Goal: Task Accomplishment & Management: Use online tool/utility

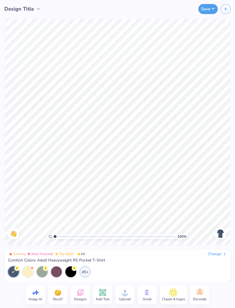
click at [28, 295] on div "Image AI" at bounding box center [36, 295] width 20 height 20
select select "4"
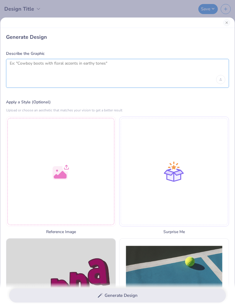
click at [85, 71] on textarea at bounding box center [118, 68] width 216 height 14
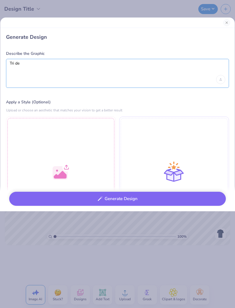
type textarea "Tri de"
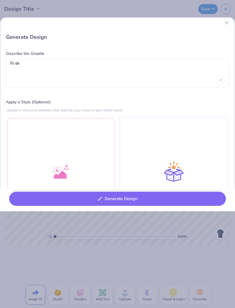
click at [147, 15] on div "Generate Design Describe the Graphic Tri de Apply a Style (Optional) Upload or …" at bounding box center [117, 154] width 235 height 308
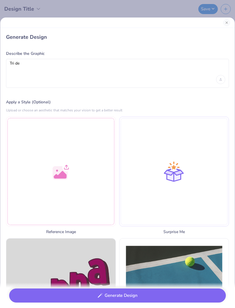
click at [226, 22] on button "Close" at bounding box center [226, 22] width 7 height 7
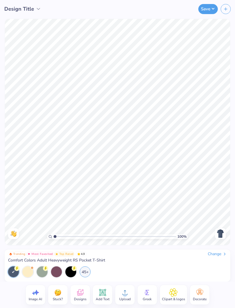
click at [150, 293] on icon at bounding box center [147, 292] width 9 height 9
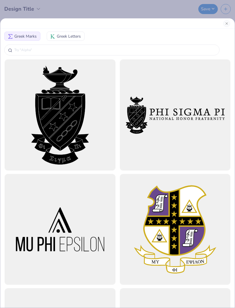
click at [86, 48] on input "text" at bounding box center [115, 50] width 202 height 6
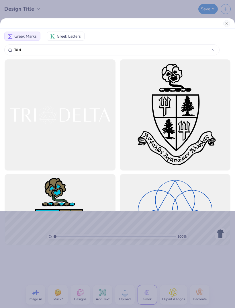
type input "Tri de"
click at [70, 34] on span "Greek Letters" at bounding box center [69, 36] width 24 height 6
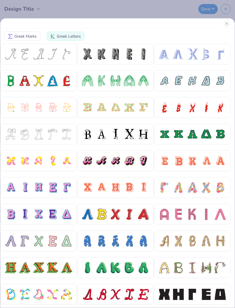
click at [29, 40] on button "Greek Marks" at bounding box center [22, 36] width 36 height 9
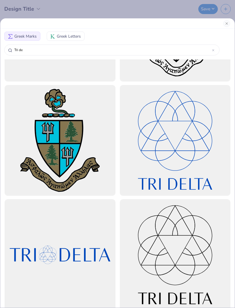
scroll to position [112, 0]
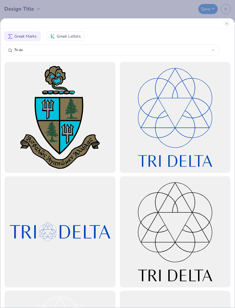
click at [89, 230] on div at bounding box center [60, 231] width 111 height 111
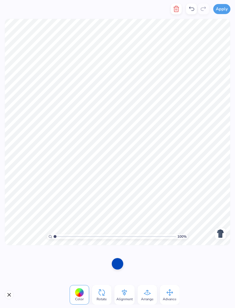
click at [80, 295] on div at bounding box center [79, 292] width 9 height 9
click at [82, 295] on icon at bounding box center [79, 292] width 9 height 9
click at [120, 265] on div at bounding box center [117, 263] width 11 height 11
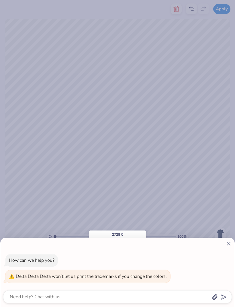
click at [118, 262] on div "How can we help you? Delta Delta Delta won’t let us print the trademarks if you…" at bounding box center [117, 268] width 229 height 38
click at [231, 241] on icon at bounding box center [229, 243] width 6 height 6
type textarea "x"
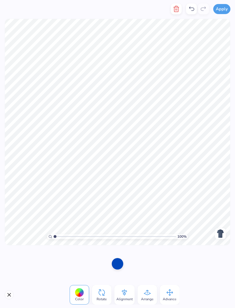
click at [79, 292] on div at bounding box center [79, 292] width 9 height 9
click at [6, 296] on button "Close" at bounding box center [9, 294] width 9 height 9
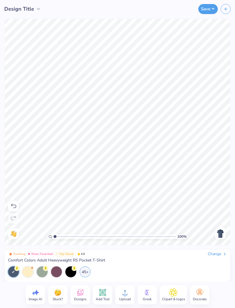
click at [13, 205] on icon at bounding box center [13, 205] width 7 height 7
click at [13, 205] on icon at bounding box center [13, 206] width 5 height 4
click at [149, 291] on icon at bounding box center [147, 292] width 9 height 9
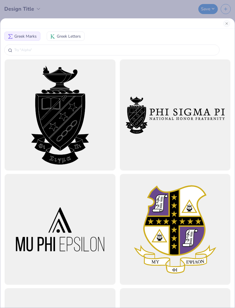
click at [141, 50] on input "text" at bounding box center [115, 50] width 202 height 6
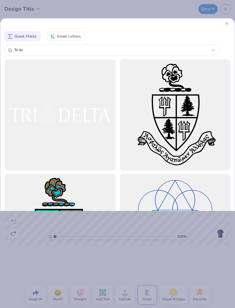
type input "Tri de"
click at [92, 114] on div at bounding box center [60, 114] width 111 height 111
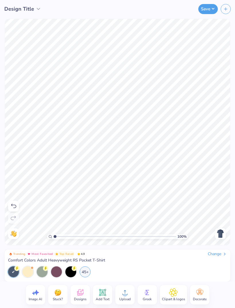
click at [217, 231] on img at bounding box center [220, 233] width 9 height 9
click at [83, 297] on span "Designs" at bounding box center [80, 299] width 13 height 5
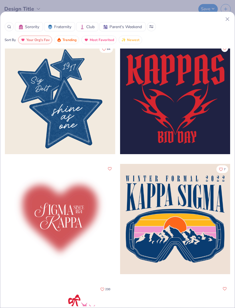
scroll to position [1686, 0]
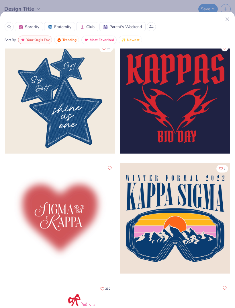
click at [93, 127] on div at bounding box center [60, 98] width 110 height 110
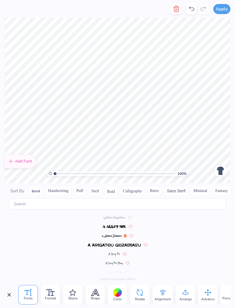
scroll to position [78, 0]
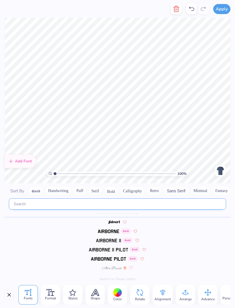
click at [83, 198] on input "text" at bounding box center [117, 203] width 217 height 11
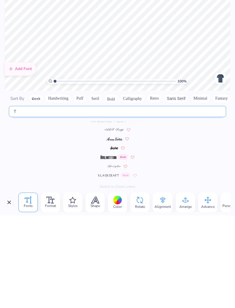
scroll to position [39, 0]
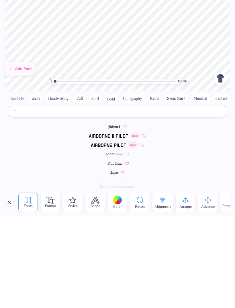
type input "Tr"
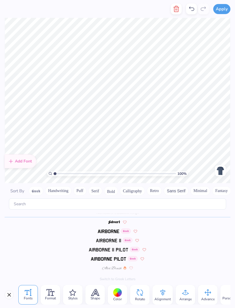
scroll to position [0, 0]
type textarea "ig"
type input "2.05596700804769"
type textarea "7"
type input "2.05596700804769"
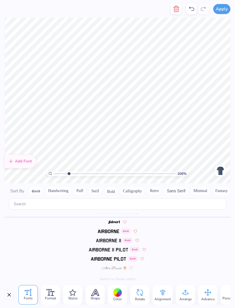
type textarea "88"
type input "2.05596700804769"
type textarea "18"
type input "2.05596700804769"
type textarea "18"
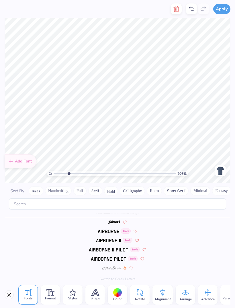
type input "2.05596700804769"
type textarea "i"
type textarea "Tri"
type input "2.05596700804769"
type textarea "o"
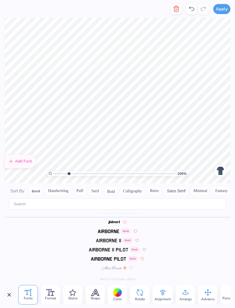
type input "2.05596700804769"
type textarea "a"
type input "2.05596700804769"
type textarea "s"
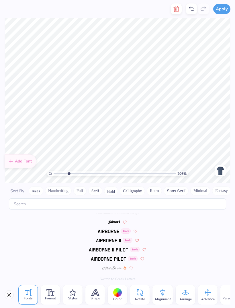
scroll to position [0, 1]
type textarea "Family"
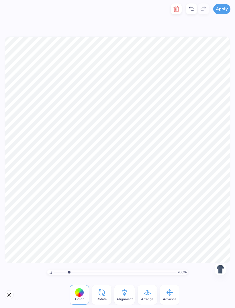
type input "2.05596700804769"
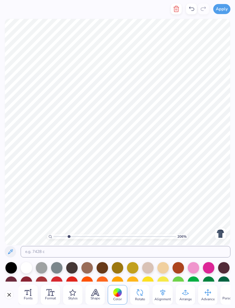
scroll to position [1, 0]
type textarea "Family day"
type input "2.05596700804769"
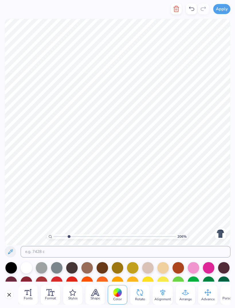
type textarea "Familyday"
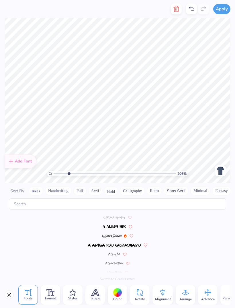
type input "2.05596700804769"
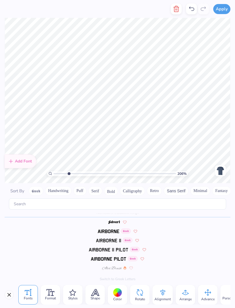
scroll to position [1, 0]
type textarea "family day"
type input "2.05596700804769"
type textarea "familyday"
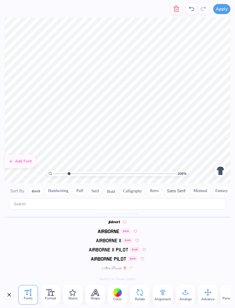
click at [195, 226] on div "Greek" at bounding box center [118, 230] width 226 height 9
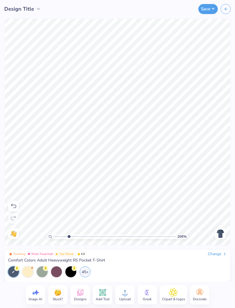
type input "2.05596700804769"
click at [214, 235] on div "Back" at bounding box center [220, 233] width 13 height 11
click at [219, 233] on img at bounding box center [220, 233] width 9 height 9
click at [126, 293] on icon at bounding box center [125, 292] width 9 height 9
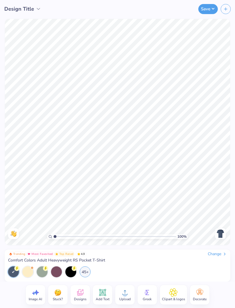
click at [78, 297] on span "Designs" at bounding box center [80, 299] width 13 height 5
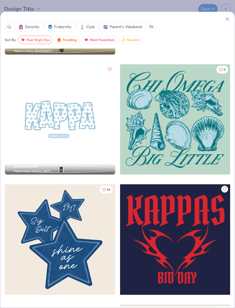
scroll to position [1549, 0]
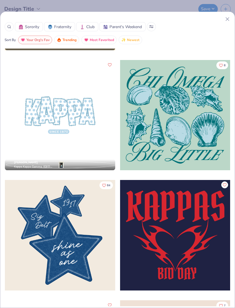
click at [29, 238] on div at bounding box center [60, 235] width 110 height 110
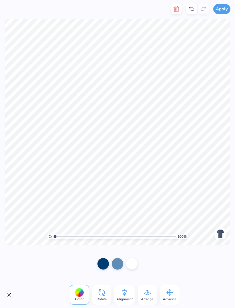
click at [120, 263] on div at bounding box center [117, 263] width 11 height 11
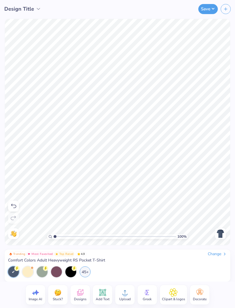
click at [27, 270] on div at bounding box center [27, 271] width 11 height 11
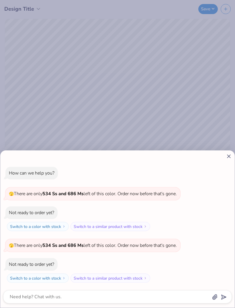
click at [230, 156] on icon at bounding box center [229, 156] width 6 height 6
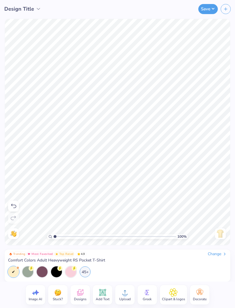
click at [84, 274] on div "45+" at bounding box center [85, 271] width 11 height 11
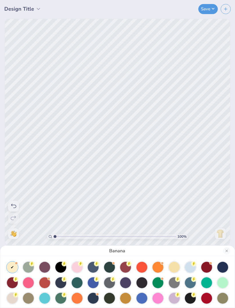
click at [62, 266] on div at bounding box center [60, 267] width 11 height 11
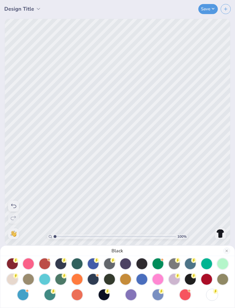
scroll to position [19, 0]
click at [215, 293] on div at bounding box center [212, 294] width 11 height 11
click at [161, 295] on div at bounding box center [158, 294] width 11 height 11
click at [96, 278] on div at bounding box center [93, 279] width 11 height 11
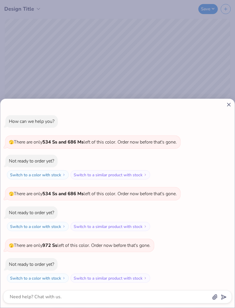
click at [234, 124] on div "How can we help you? 🫣 There are only 534 Ss and 686 Ms left of this color. Ord…" at bounding box center [117, 203] width 235 height 209
click at [226, 107] on icon at bounding box center [229, 105] width 6 height 6
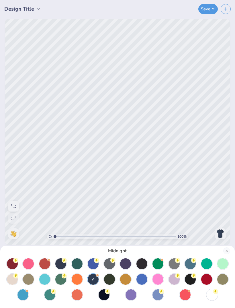
click at [96, 281] on div at bounding box center [93, 279] width 11 height 11
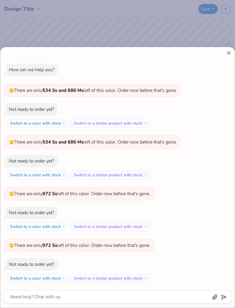
click at [227, 53] on icon at bounding box center [229, 53] width 6 height 6
type textarea "x"
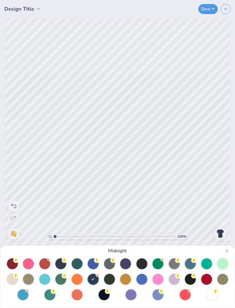
click at [36, 11] on div "Midnight" at bounding box center [117, 154] width 235 height 308
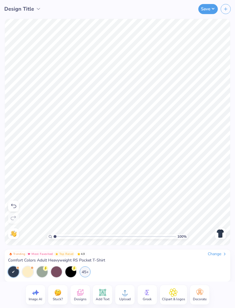
click at [81, 287] on div "Designs" at bounding box center [81, 295] width 20 height 20
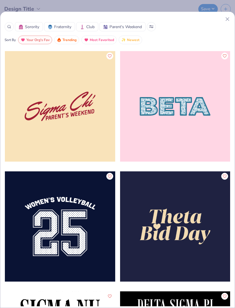
scroll to position [4078, 0]
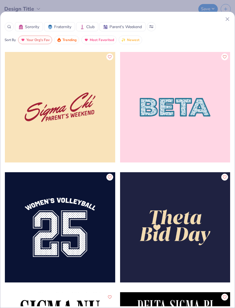
click at [91, 124] on div at bounding box center [60, 107] width 110 height 110
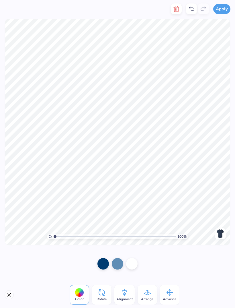
click at [174, 11] on icon "button" at bounding box center [176, 8] width 7 height 7
click at [218, 235] on img at bounding box center [220, 233] width 9 height 9
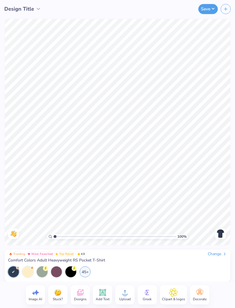
click at [81, 295] on icon at bounding box center [80, 292] width 9 height 9
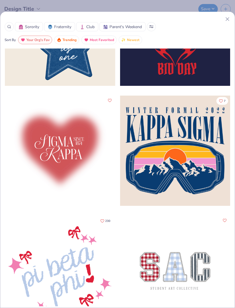
scroll to position [1753, 0]
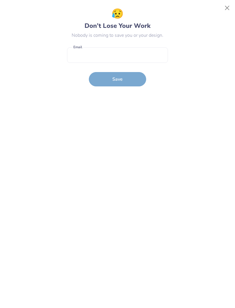
click at [223, 11] on button "Close" at bounding box center [227, 8] width 11 height 11
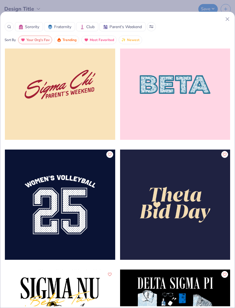
scroll to position [4116, 0]
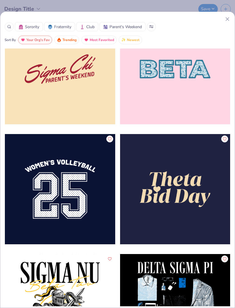
click at [88, 83] on div at bounding box center [60, 69] width 110 height 110
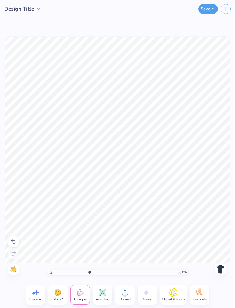
scroll to position [0, 1]
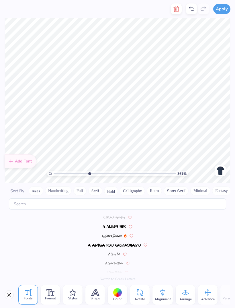
type input "3.61399520102239"
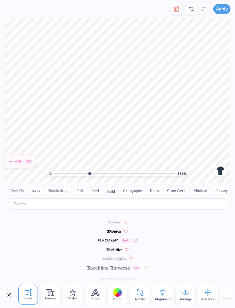
scroll to position [0, 0]
type textarea "i"
type textarea "tri. elta"
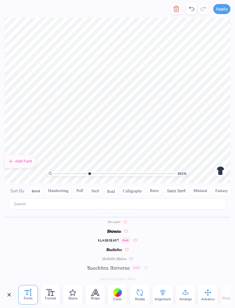
click at [178, 6] on icon "button" at bounding box center [176, 8] width 7 height 7
click at [186, 6] on div at bounding box center [191, 8] width 11 height 11
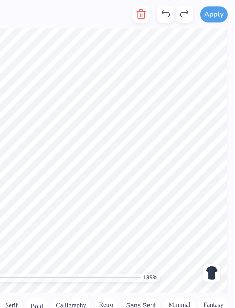
scroll to position [2262, 0]
click at [173, 10] on icon "button" at bounding box center [176, 8] width 7 height 7
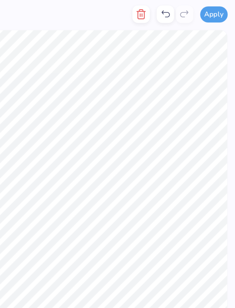
click at [173, 8] on icon "button" at bounding box center [176, 8] width 7 height 7
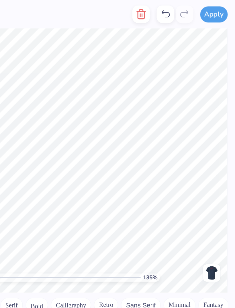
scroll to position [262, 0]
click at [177, 9] on line "button" at bounding box center [177, 10] width 0 height 2
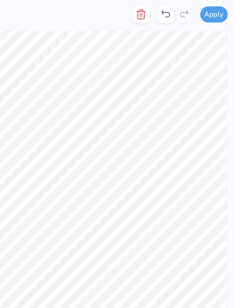
click at [173, 11] on icon "button" at bounding box center [176, 8] width 7 height 7
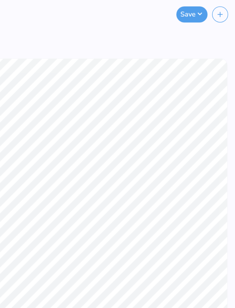
scroll to position [0, 0]
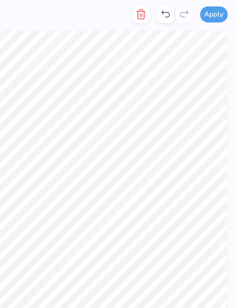
type input "1.351743679812"
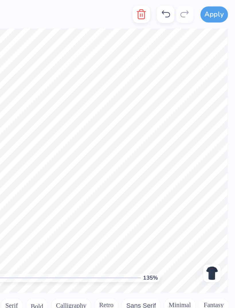
scroll to position [0, 1]
type textarea "Tri Delta"
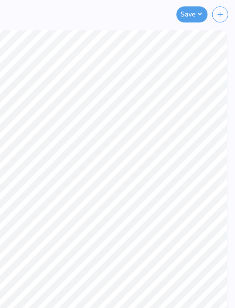
type input "1"
click at [72, 13] on div "Save" at bounding box center [153, 9] width 163 height 18
click at [198, 7] on button "Save" at bounding box center [208, 9] width 20 height 10
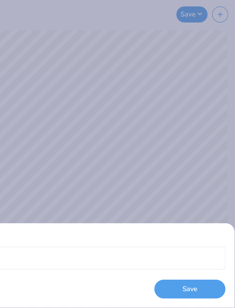
click at [185, 181] on button "Save" at bounding box center [207, 181] width 44 height 12
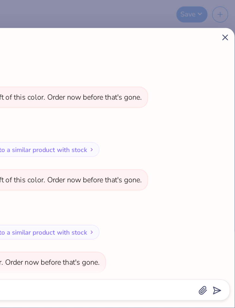
scroll to position [102, 0]
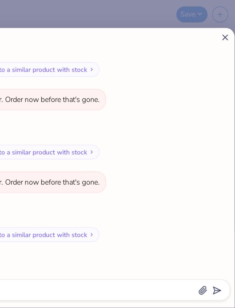
click at [226, 22] on icon at bounding box center [229, 23] width 6 height 6
type textarea "x"
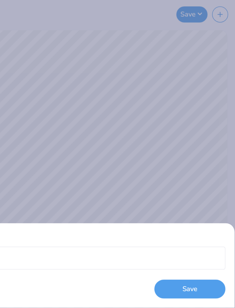
click at [132, 106] on div "Design Title Save" at bounding box center [117, 154] width 235 height 308
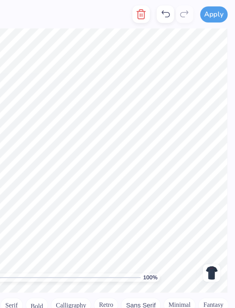
scroll to position [262, 0]
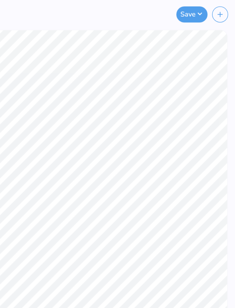
type input "1"
click at [77, 10] on div "Save" at bounding box center [153, 9] width 163 height 18
click at [223, 10] on icon "button" at bounding box center [225, 9] width 5 height 5
click at [223, 8] on icon "button" at bounding box center [225, 9] width 5 height 5
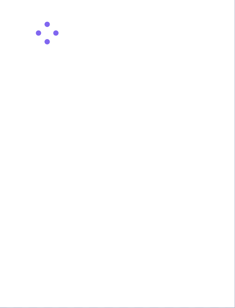
scroll to position [0, 88]
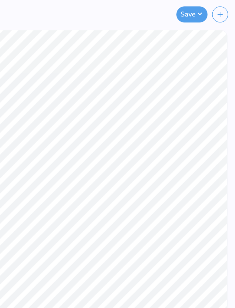
type input "1"
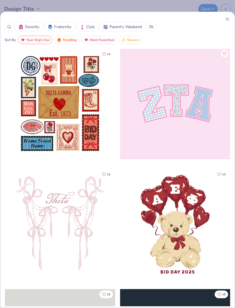
click at [229, 21] on icon at bounding box center [228, 19] width 6 height 6
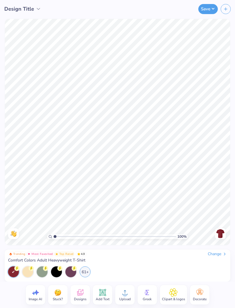
click at [37, 294] on icon at bounding box center [35, 292] width 9 height 9
select select "4"
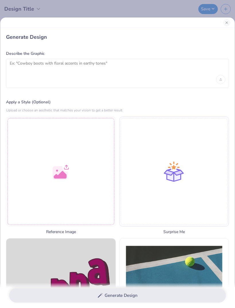
click at [228, 25] on button "Close" at bounding box center [226, 22] width 7 height 7
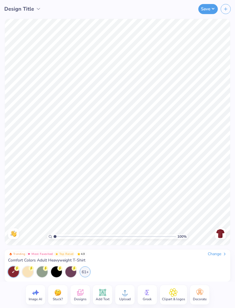
click at [145, 294] on circle at bounding box center [147, 293] width 4 height 4
